Goal: Information Seeking & Learning: Learn about a topic

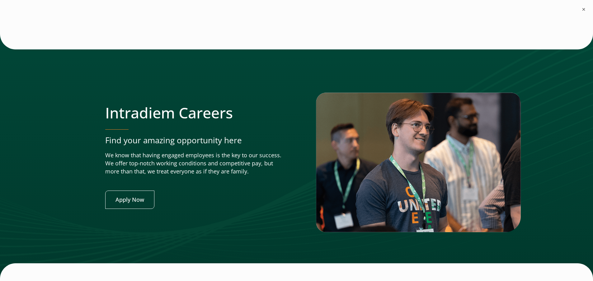
scroll to position [2341, 2]
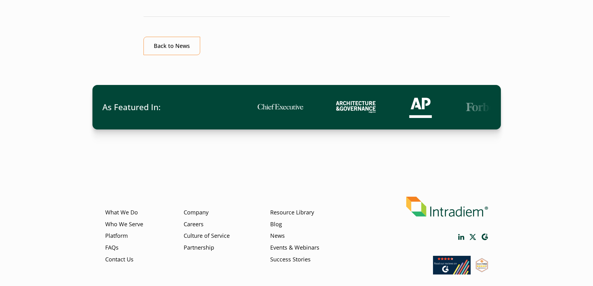
scroll to position [463, 0]
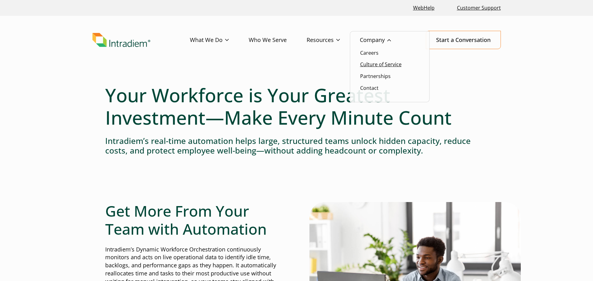
click at [375, 61] on link "Culture of Service" at bounding box center [380, 64] width 41 height 7
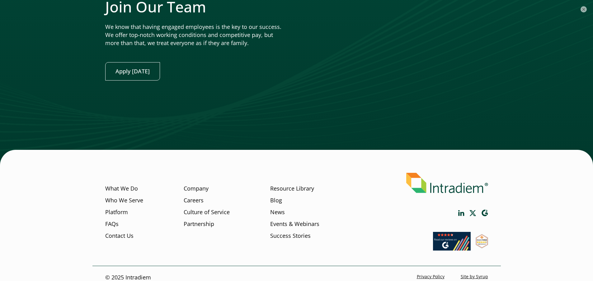
scroll to position [1469, 0]
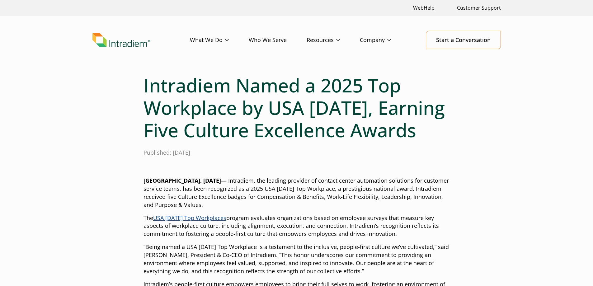
scroll to position [156, 0]
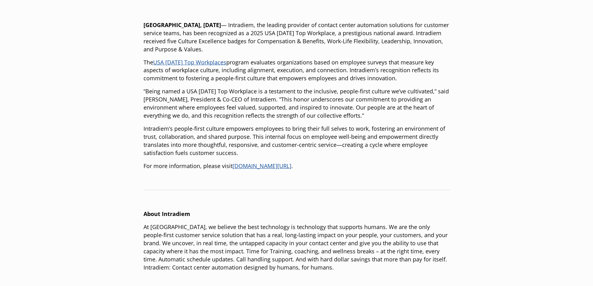
click at [182, 57] on div "[GEOGRAPHIC_DATA], [DATE] — Intradiem, the leading provider of contact center a…" at bounding box center [296, 215] width 306 height 388
click at [184, 60] on link "USA [DATE] Top Workplaces" at bounding box center [189, 62] width 73 height 7
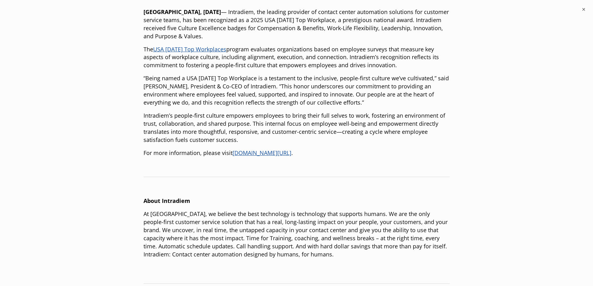
scroll to position [218, 0]
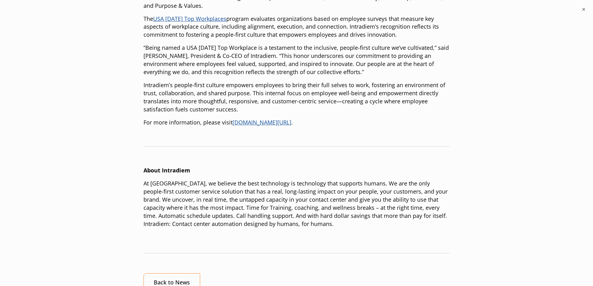
click at [247, 120] on link "[DOMAIN_NAME][URL]" at bounding box center [262, 122] width 59 height 7
